Goal: Information Seeking & Learning: Learn about a topic

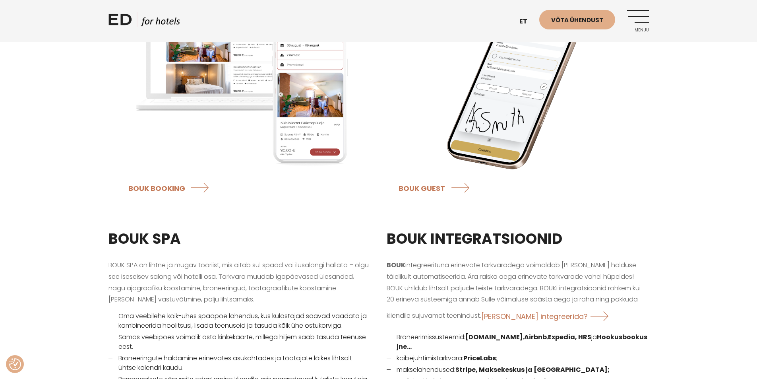
scroll to position [953, 0]
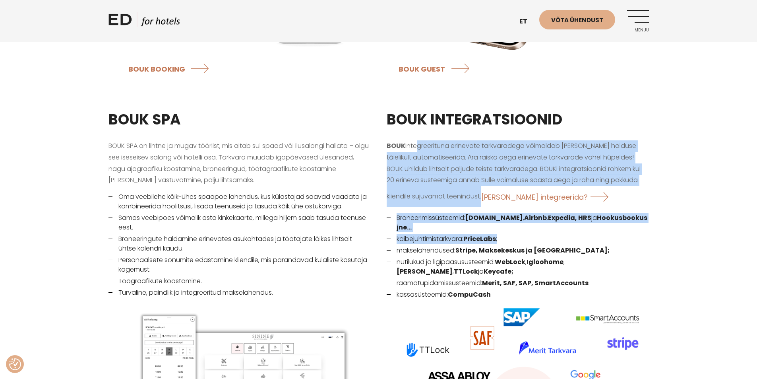
drag, startPoint x: 415, startPoint y: 139, endPoint x: 613, endPoint y: 244, distance: 224.4
click at [597, 239] on div "BOUK INTEGRATSIOONID BOUK integreerituna erinevate tarkvaradega võimaldab [PERS…" at bounding box center [518, 314] width 278 height 430
click at [632, 246] on li "makselahendused: Stripe, Maksekeskus ja [GEOGRAPHIC_DATA];" at bounding box center [518, 251] width 262 height 10
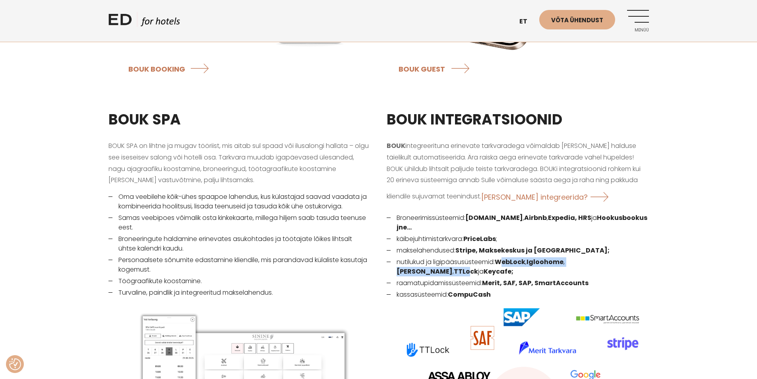
drag, startPoint x: 540, startPoint y: 250, endPoint x: 480, endPoint y: 250, distance: 60.4
click at [483, 257] on li "nutilukud ja ligipääsusüsteemid: WebLock , Igloohome , Assa Abloy , TTLock ja K…" at bounding box center [518, 266] width 262 height 19
click at [480, 257] on li "nutilukud ja ligipääsusüsteemid: WebLock , Igloohome , Assa Abloy , TTLock ja K…" at bounding box center [518, 266] width 262 height 19
drag, startPoint x: 425, startPoint y: 249, endPoint x: 486, endPoint y: 252, distance: 60.8
click at [485, 257] on li "nutilukud ja ligipääsusüsteemid: WebLock , Igloohome , Assa Abloy , TTLock ja K…" at bounding box center [518, 266] width 262 height 19
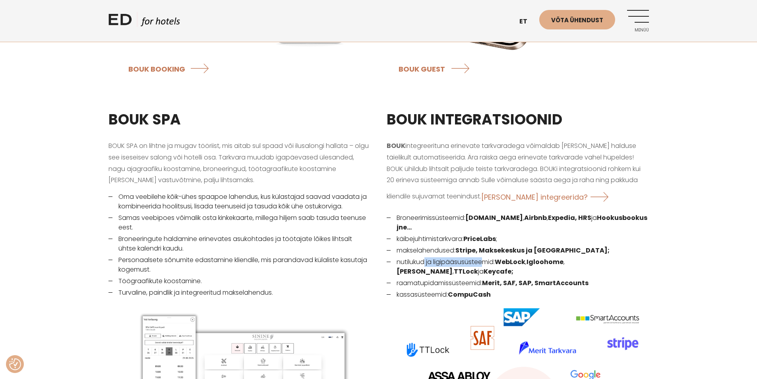
click at [486, 257] on li "nutilukud ja ligipääsusüsteemid: WebLock , Igloohome , Assa Abloy , TTLock ja K…" at bounding box center [518, 266] width 262 height 19
drag, startPoint x: 486, startPoint y: 252, endPoint x: 411, endPoint y: 251, distance: 75.1
click at [420, 257] on li "nutilukud ja ligipääsusüsteemid: WebLock , Igloohome , Assa Abloy , TTLock ja K…" at bounding box center [518, 266] width 262 height 19
click at [410, 257] on li "nutilukud ja ligipääsusüsteemid: WebLock , Igloohome , Assa Abloy , TTLock ja K…" at bounding box center [518, 266] width 262 height 19
drag, startPoint x: 545, startPoint y: 254, endPoint x: 618, endPoint y: 246, distance: 73.2
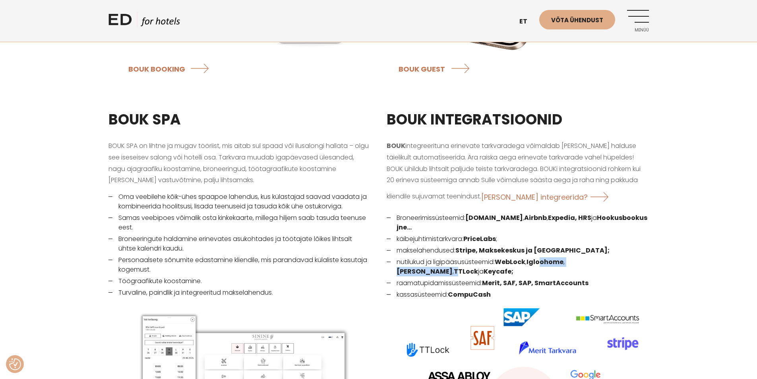
click at [614, 257] on li "nutilukud ja ligipääsusüsteemid: WebLock , Igloohome , Assa Abloy , TTLock ja K…" at bounding box center [518, 266] width 262 height 19
click at [618, 246] on ul "Broneerimissüsteemid: [DOMAIN_NAME] , Airbnb , Expedia, HRS ja Hookusbookus jne…" at bounding box center [518, 357] width 262 height 289
drag, startPoint x: 469, startPoint y: 248, endPoint x: 415, endPoint y: 251, distance: 54.1
click at [426, 257] on li "nutilukud ja ligipääsusüsteemid: WebLock , Igloohome , Assa Abloy , TTLock ja K…" at bounding box center [518, 266] width 262 height 19
click at [413, 257] on li "nutilukud ja ligipääsusüsteemid: WebLock , Igloohome , Assa Abloy , TTLock ja K…" at bounding box center [518, 266] width 262 height 19
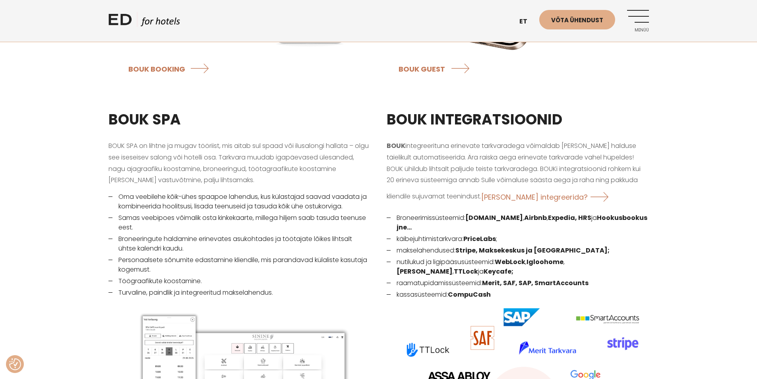
drag, startPoint x: 466, startPoint y: 251, endPoint x: 489, endPoint y: 251, distance: 22.3
click at [484, 257] on li "nutilukud ja ligipääsusüsteemid: WebLock , Igloohome , Assa Abloy , TTLock ja K…" at bounding box center [518, 266] width 262 height 19
click at [496, 257] on li "nutilukud ja ligipääsusüsteemid: WebLock , Igloohome , Assa Abloy , TTLock ja K…" at bounding box center [518, 266] width 262 height 19
drag, startPoint x: 397, startPoint y: 251, endPoint x: 423, endPoint y: 250, distance: 25.8
click at [423, 257] on li "nutilukud ja ligipääsusüsteemid: WebLock , Igloohome , Assa Abloy , TTLock ja K…" at bounding box center [518, 266] width 262 height 19
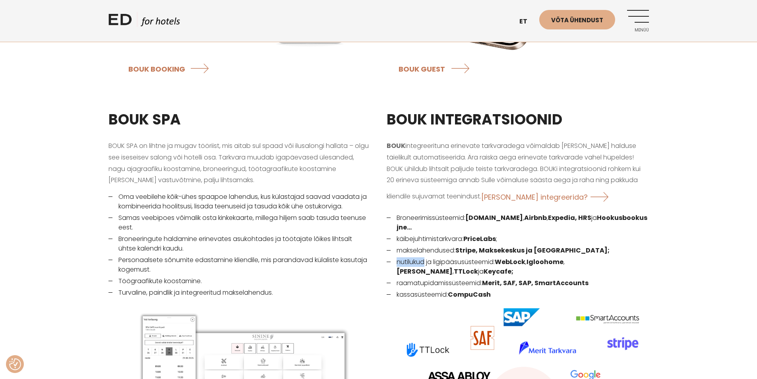
copy li "nutilukud"
